Goal: Information Seeking & Learning: Find contact information

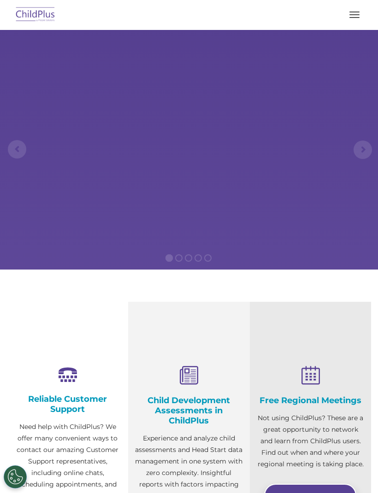
select select "MEDIUM"
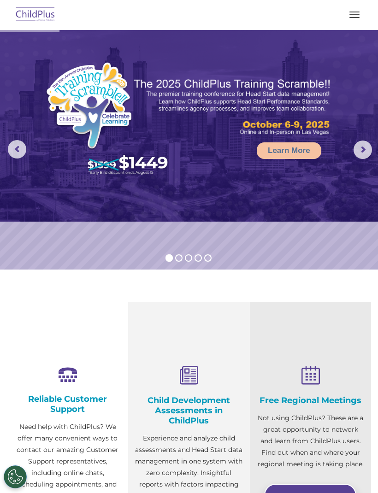
click at [355, 19] on button "button" at bounding box center [353, 14] width 19 height 15
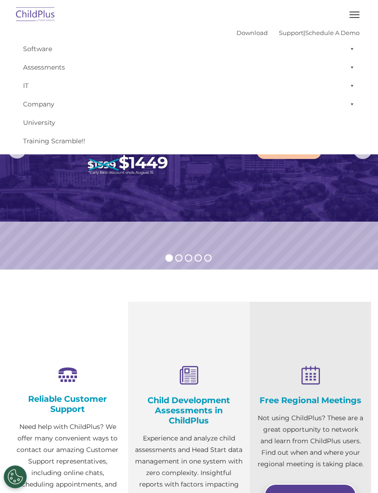
click at [66, 233] on rs-slide "Learn More" at bounding box center [189, 149] width 378 height 239
click at [352, 58] on span at bounding box center [349, 49] width 9 height 18
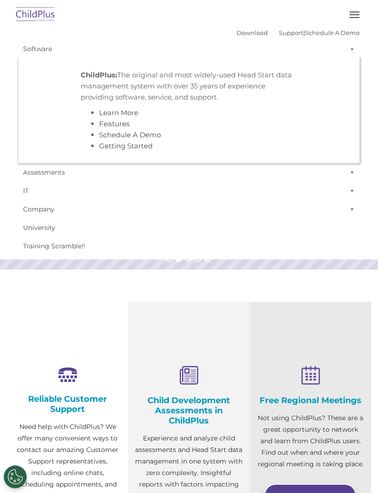
click at [64, 100] on ul "ChildPlus: The original and most widely-used Head Start data management system …" at bounding box center [188, 110] width 341 height 105
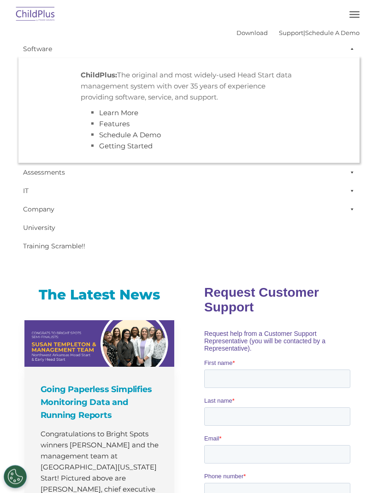
scroll to position [313, 0]
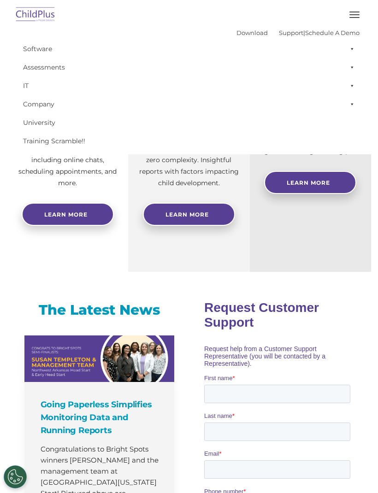
click at [29, 13] on img at bounding box center [35, 15] width 43 height 22
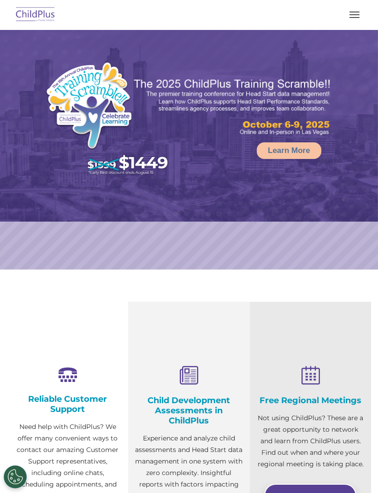
select select "MEDIUM"
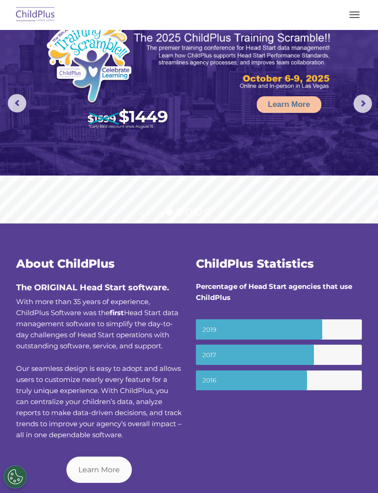
click at [355, 18] on button "button" at bounding box center [353, 14] width 19 height 15
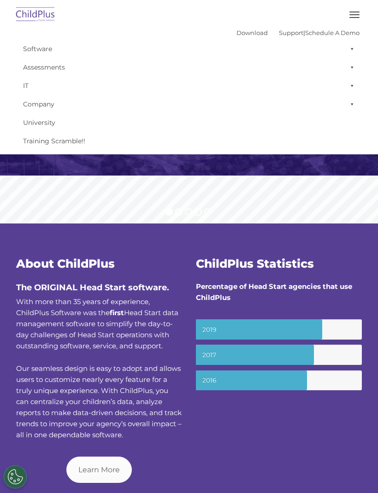
click at [351, 110] on span at bounding box center [349, 104] width 9 height 18
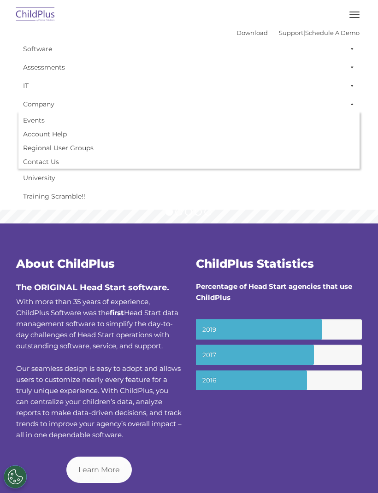
click at [34, 133] on link "Account Help" at bounding box center [188, 134] width 341 height 14
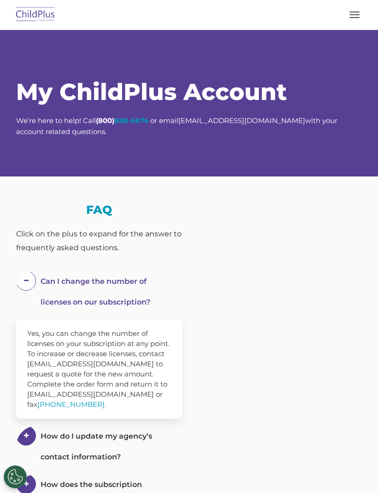
scroll to position [18, 0]
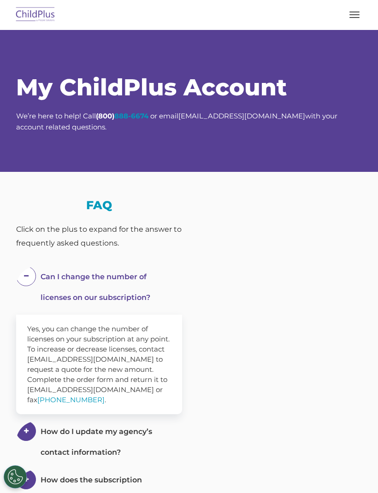
select select "MEDIUM"
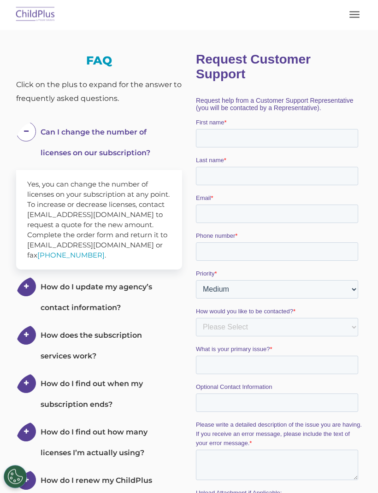
scroll to position [150, 0]
